Goal: Check status: Check status

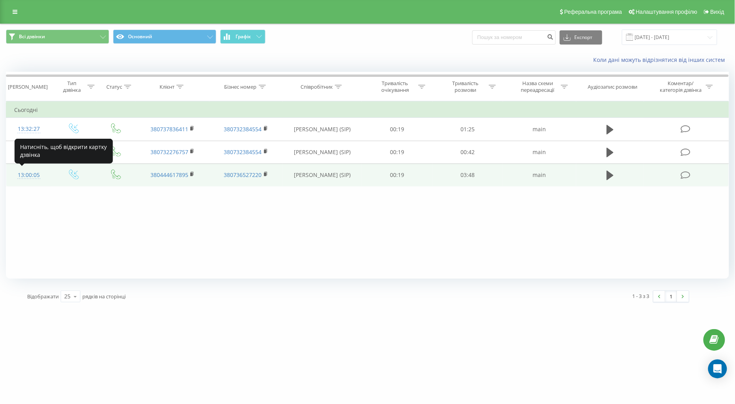
click at [35, 178] on div at bounding box center [28, 178] width 29 height 0
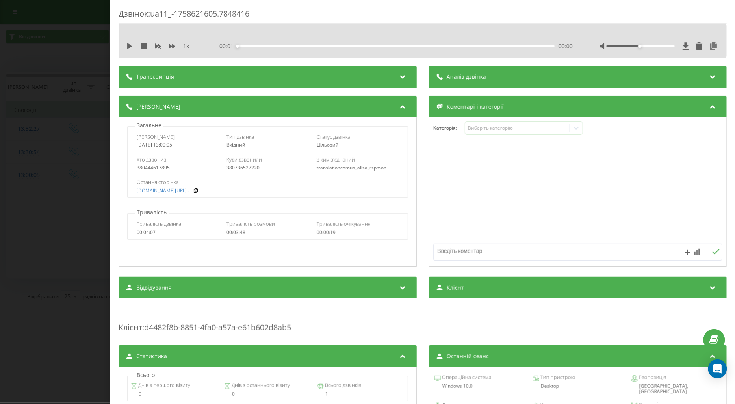
click at [74, 241] on div "Дзвінок : ua11_-1758621605.7848416 1 x - 00:01 00:00 00:00 Транскрипція Для AI-…" at bounding box center [367, 202] width 735 height 404
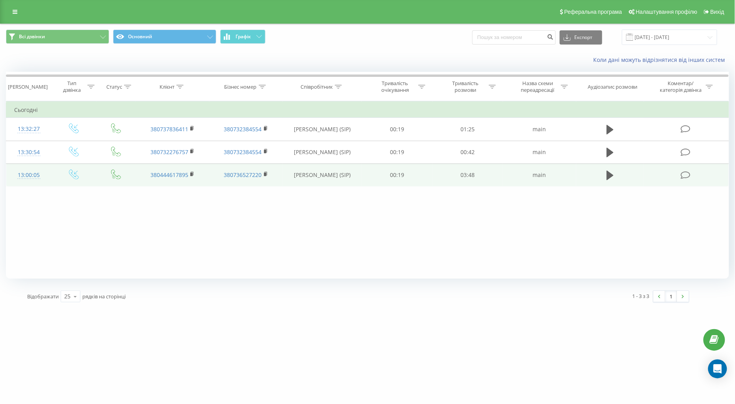
click at [32, 171] on div "13:00:05" at bounding box center [28, 174] width 29 height 15
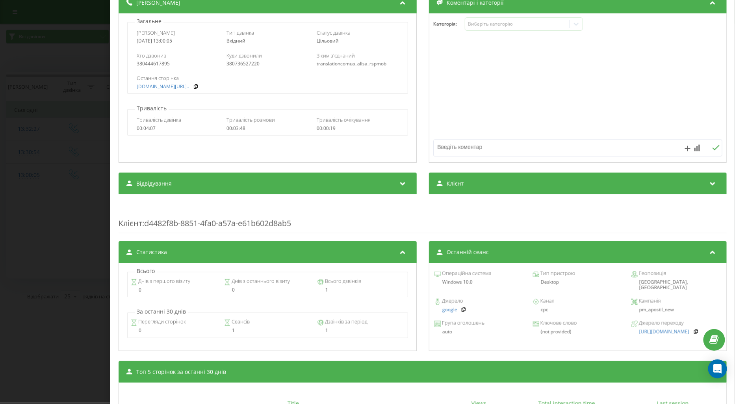
scroll to position [206, 0]
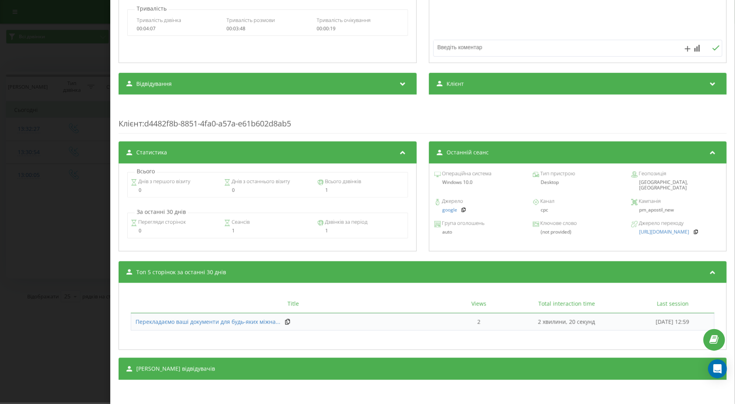
click at [87, 206] on div "Дзвінок : ua11_-1758621605.7848416 1 x - 03:48 00:00 00:00 Транскрипція Для AI-…" at bounding box center [367, 202] width 735 height 404
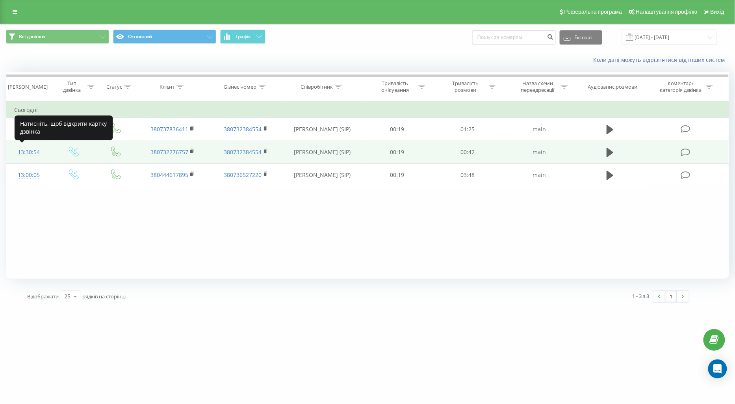
click at [29, 149] on div "13:30:54" at bounding box center [28, 152] width 29 height 15
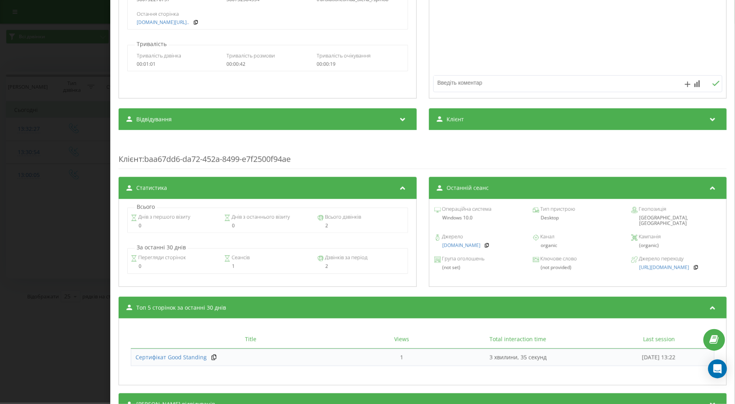
scroll to position [206, 0]
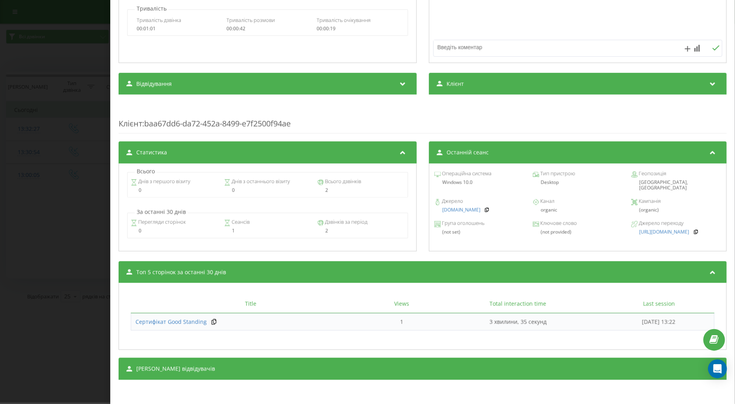
click at [84, 202] on div "Дзвінок : ua1_-1758623454.6744850 1 x - 00:42 00:00 00:00 Транскрипція Для AI-а…" at bounding box center [367, 202] width 735 height 404
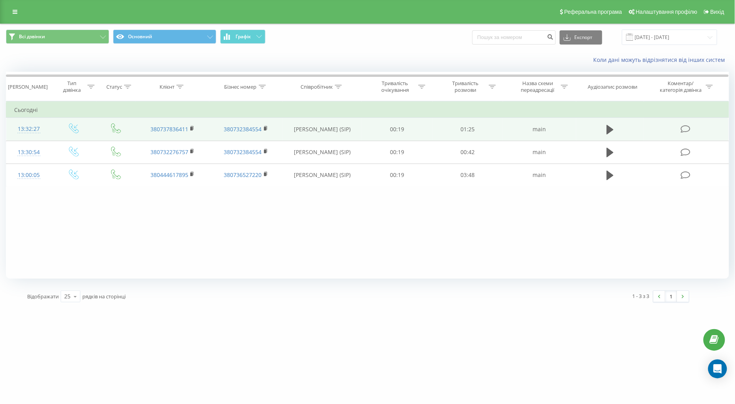
click at [28, 129] on div "13:32:27" at bounding box center [28, 128] width 29 height 15
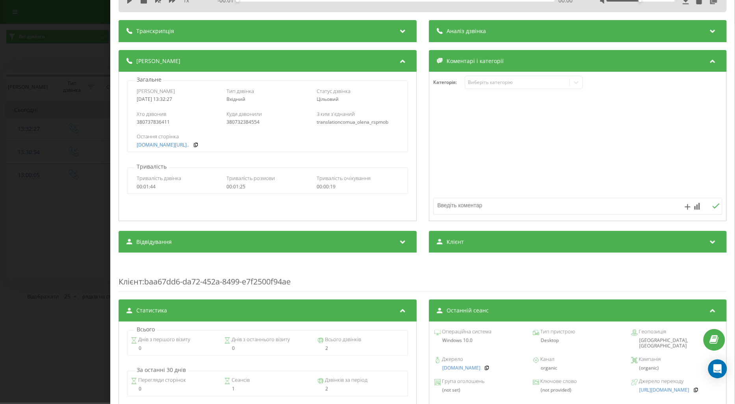
scroll to position [206, 0]
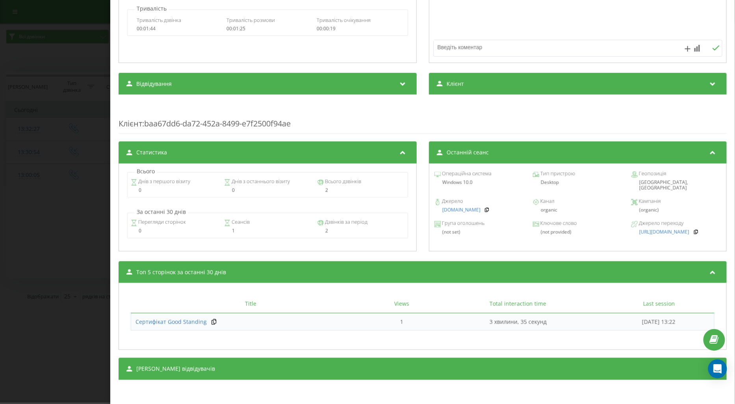
click at [70, 214] on div "Дзвінок : ua17_-1758623547.2454806 1 x - 01:26 00:00 00:00 Транскрипція Для AI-…" at bounding box center [367, 202] width 735 height 404
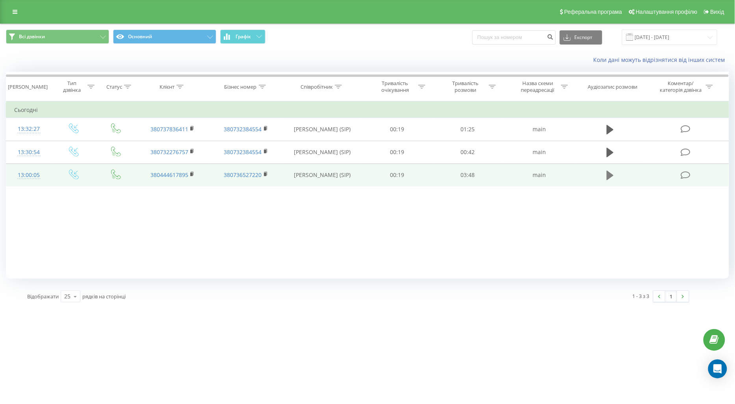
click at [609, 173] on icon at bounding box center [610, 175] width 7 height 9
